Goal: Entertainment & Leisure: Consume media (video, audio)

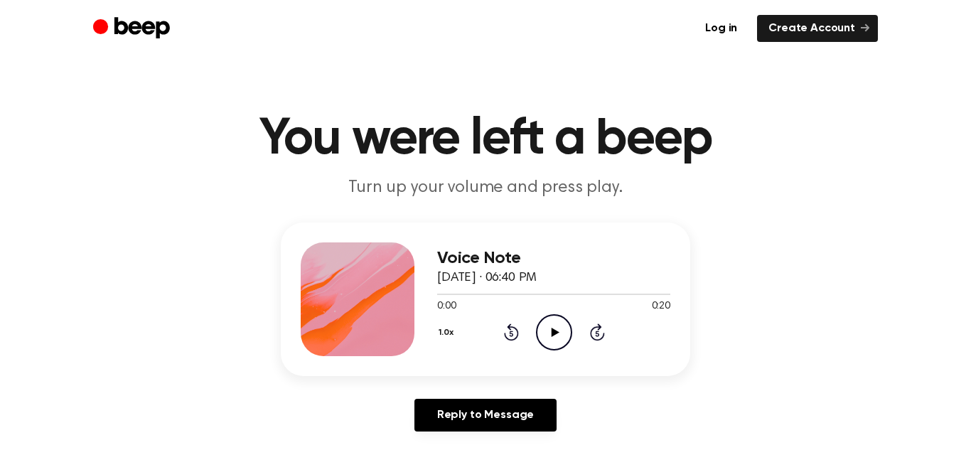
click at [544, 323] on icon "Play Audio" at bounding box center [554, 332] width 36 height 36
click at [552, 319] on icon "Play Audio" at bounding box center [554, 332] width 36 height 36
click at [545, 329] on icon "Play Audio" at bounding box center [554, 332] width 36 height 36
click at [543, 325] on icon "Play Audio" at bounding box center [554, 332] width 36 height 36
click at [565, 329] on icon "Play Audio" at bounding box center [554, 332] width 36 height 36
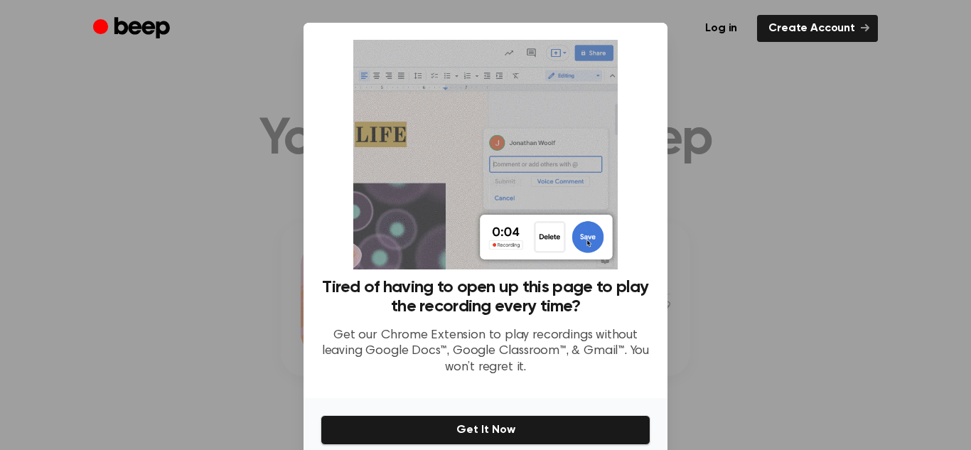
click at [796, 130] on div at bounding box center [485, 225] width 971 height 450
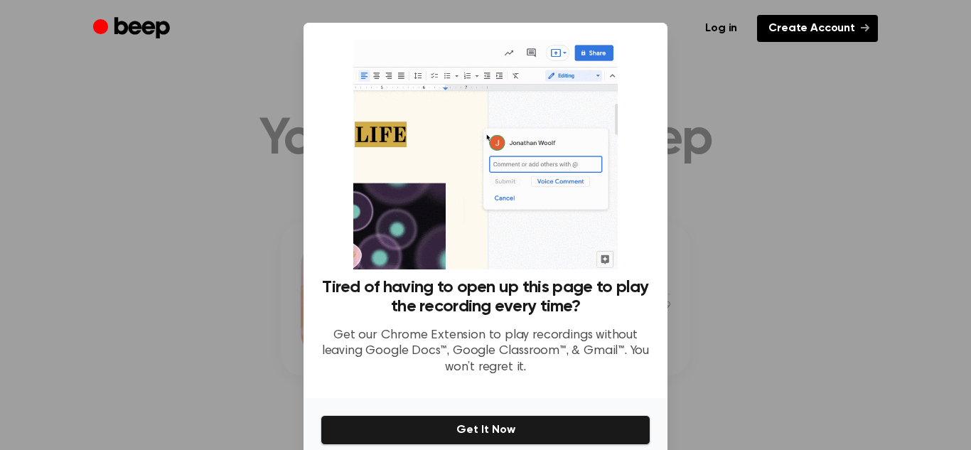
click at [823, 38] on link "Create Account" at bounding box center [817, 28] width 121 height 27
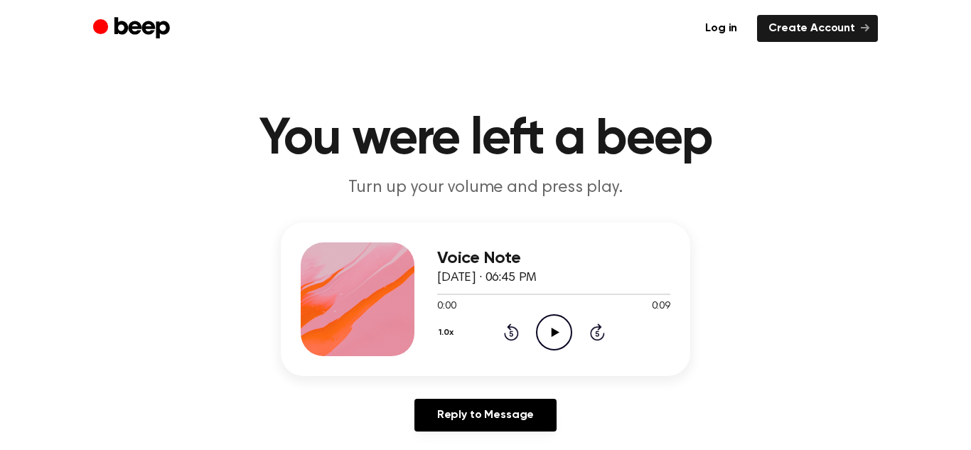
click at [558, 322] on icon "Play Audio" at bounding box center [554, 332] width 36 height 36
click at [556, 328] on icon "Play Audio" at bounding box center [554, 332] width 36 height 36
click at [539, 323] on circle at bounding box center [553, 332] width 35 height 35
click at [559, 315] on circle at bounding box center [553, 332] width 35 height 35
click at [547, 328] on icon "Play Audio" at bounding box center [554, 332] width 36 height 36
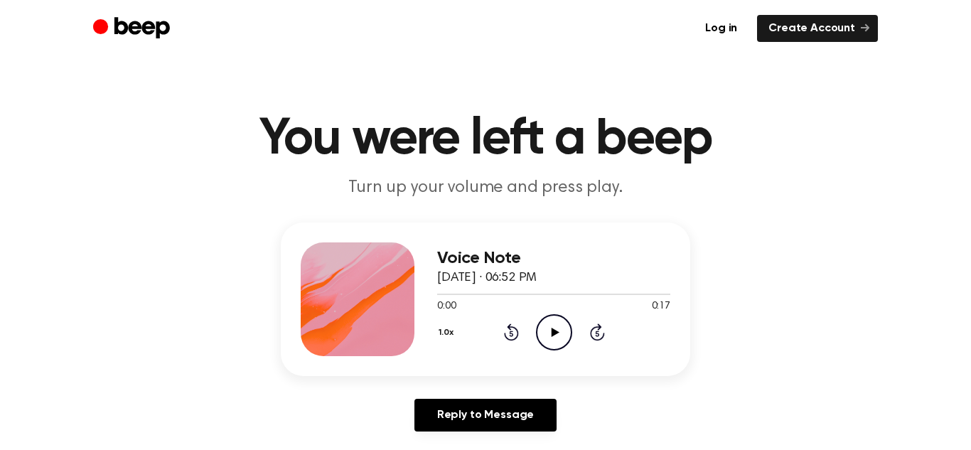
click at [550, 327] on icon "Play Audio" at bounding box center [554, 332] width 36 height 36
click at [543, 330] on icon "Play Audio" at bounding box center [554, 332] width 36 height 36
click at [562, 341] on icon "Play Audio" at bounding box center [554, 332] width 36 height 36
click at [556, 318] on icon "Play Audio" at bounding box center [554, 332] width 36 height 36
